Goal: Information Seeking & Learning: Learn about a topic

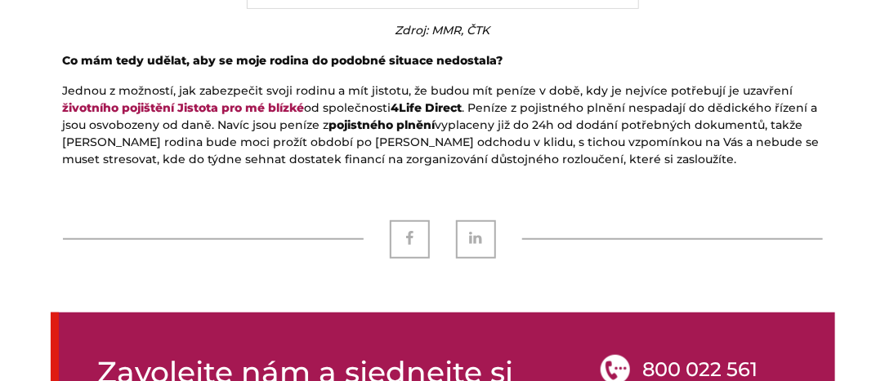
scroll to position [2287, 0]
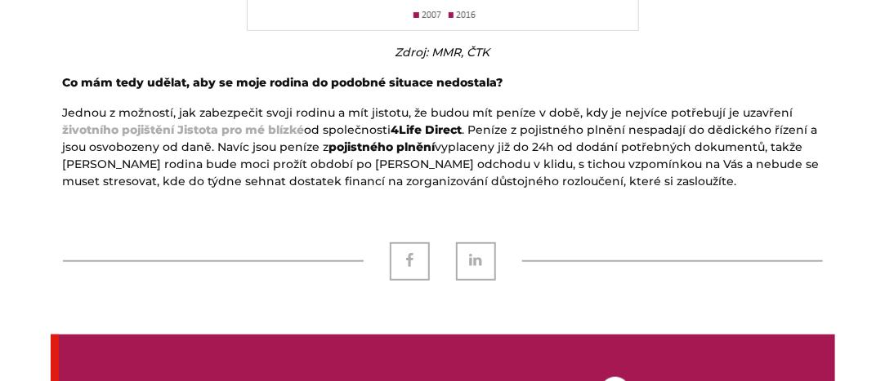
click at [199, 123] on strong "Jistota pro mé blízké" at bounding box center [241, 130] width 127 height 15
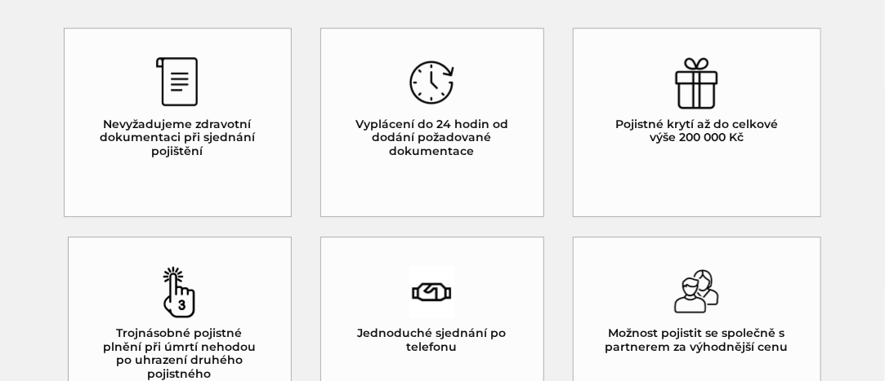
scroll to position [1633, 0]
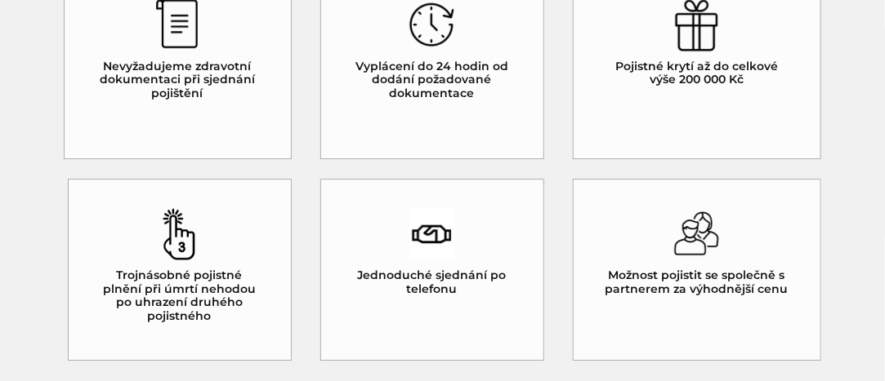
click at [701, 73] on h5 "Pojistné krytí až do celkové výše 200 000 Kč" at bounding box center [696, 74] width 189 height 28
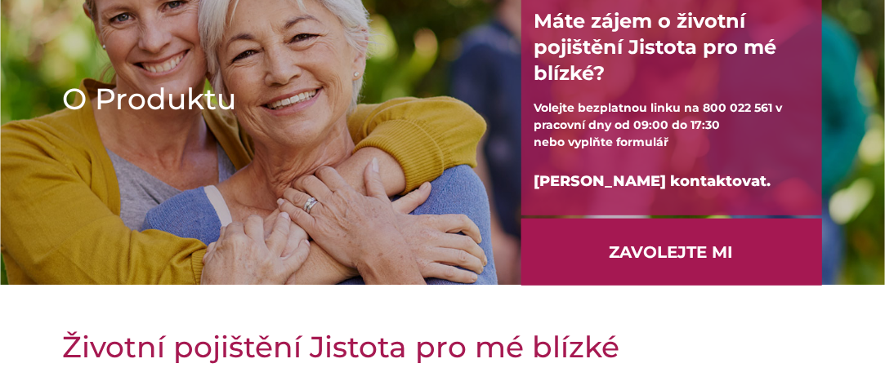
scroll to position [163, 0]
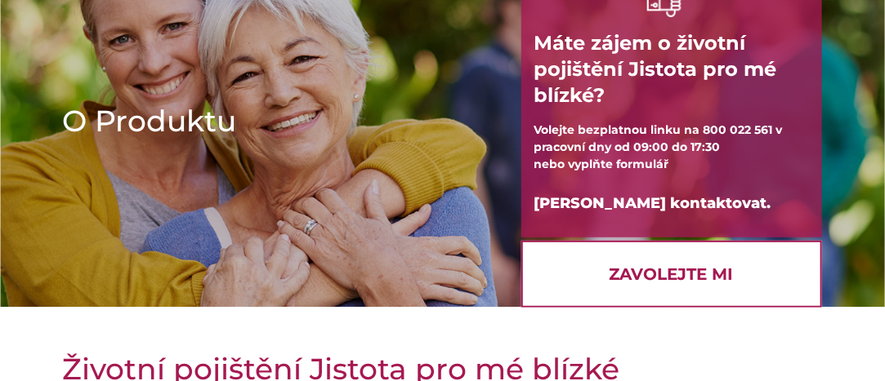
click at [670, 276] on link "ZAVOLEJTE MI" at bounding box center [671, 274] width 301 height 67
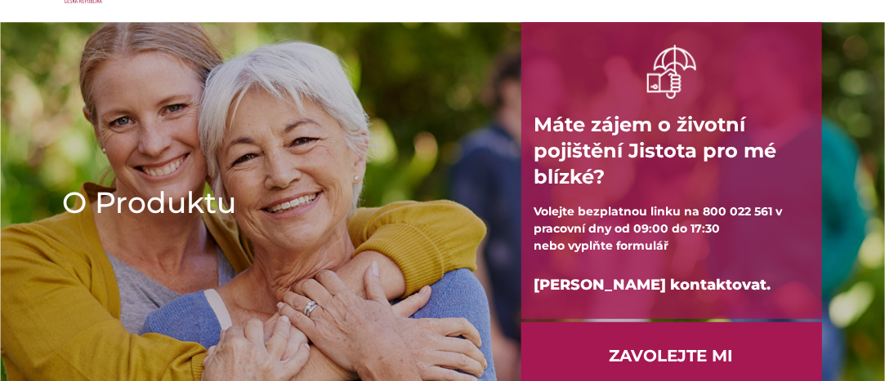
scroll to position [0, 0]
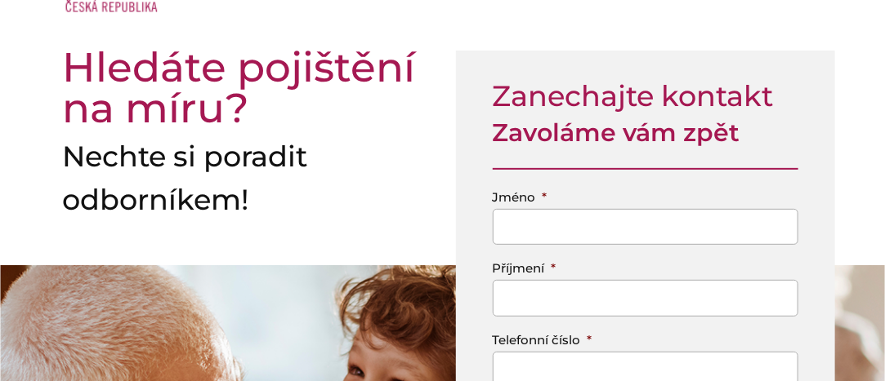
scroll to position [82, 0]
